Goal: Task Accomplishment & Management: Manage account settings

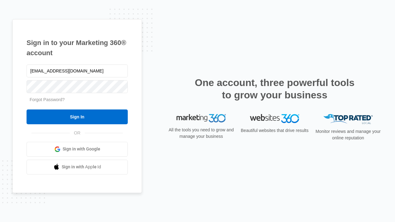
type input "dankie614@gmail.com"
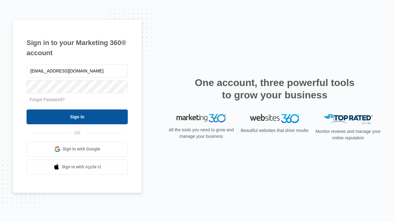
click at [77, 117] on input "Sign In" at bounding box center [77, 117] width 101 height 15
